Goal: Navigation & Orientation: Find specific page/section

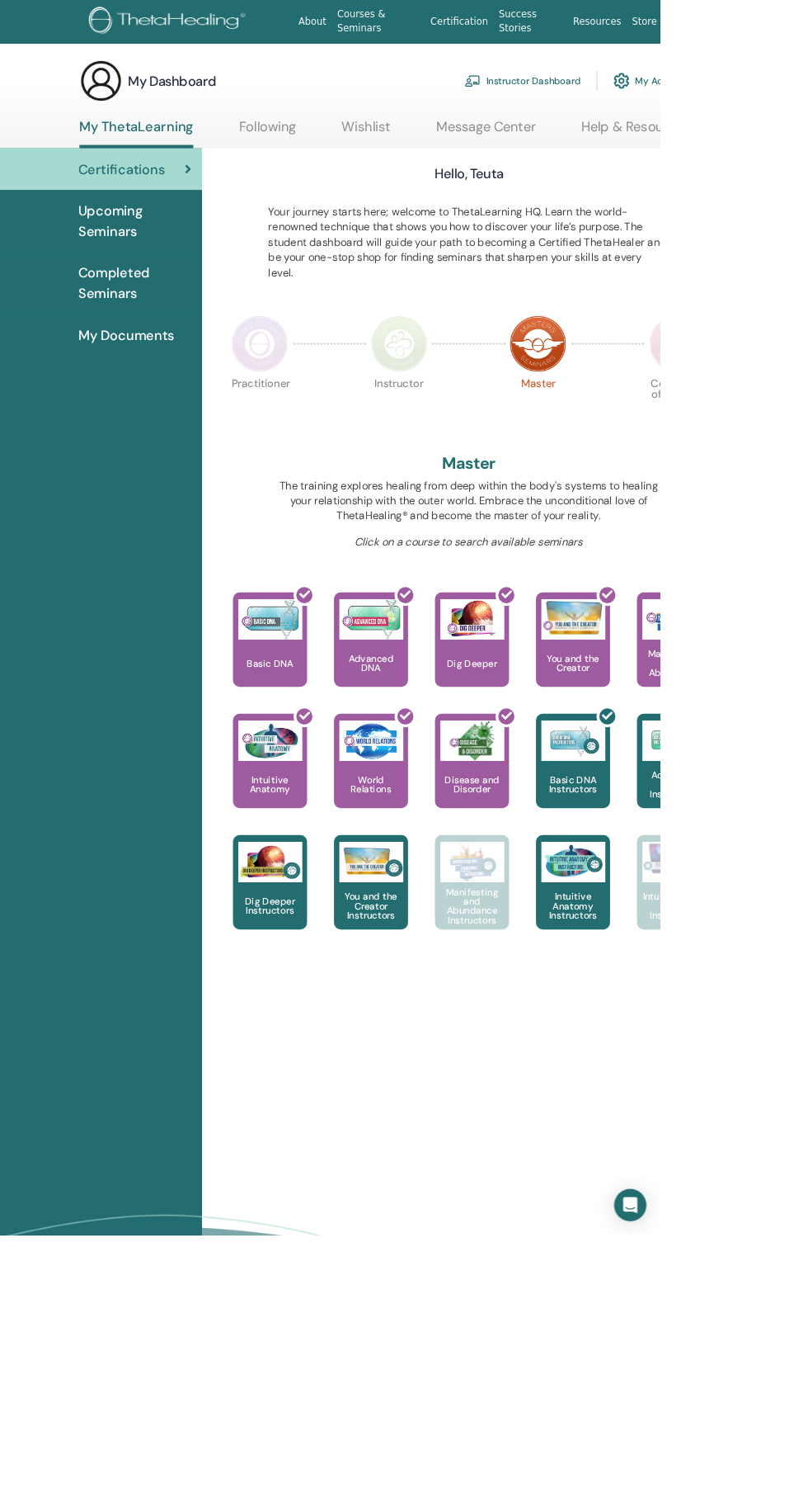
click at [503, 443] on img at bounding box center [489, 421] width 70 height 70
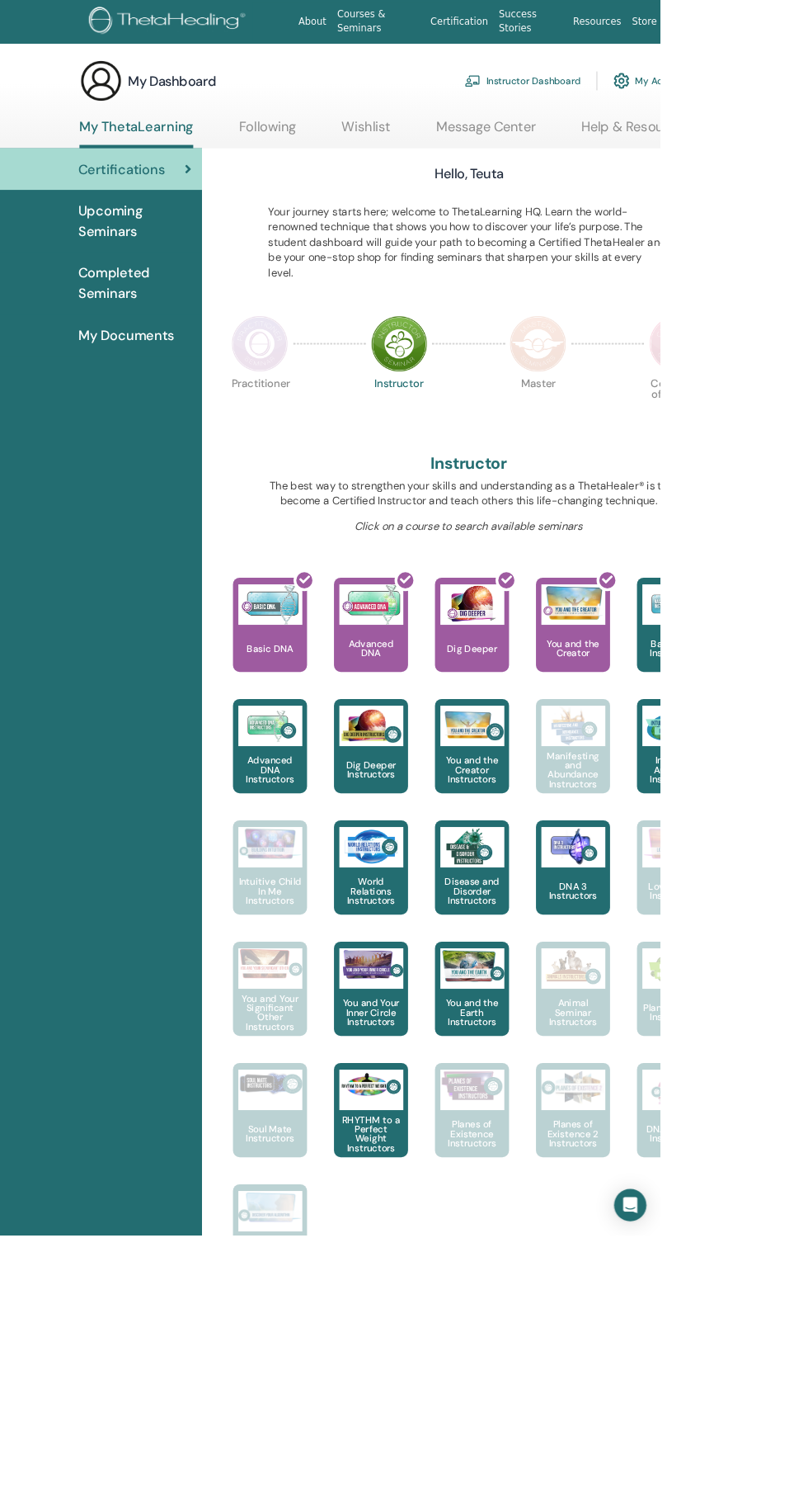
click at [665, 449] on img at bounding box center [659, 421] width 70 height 70
